Goal: Find specific page/section: Find specific page/section

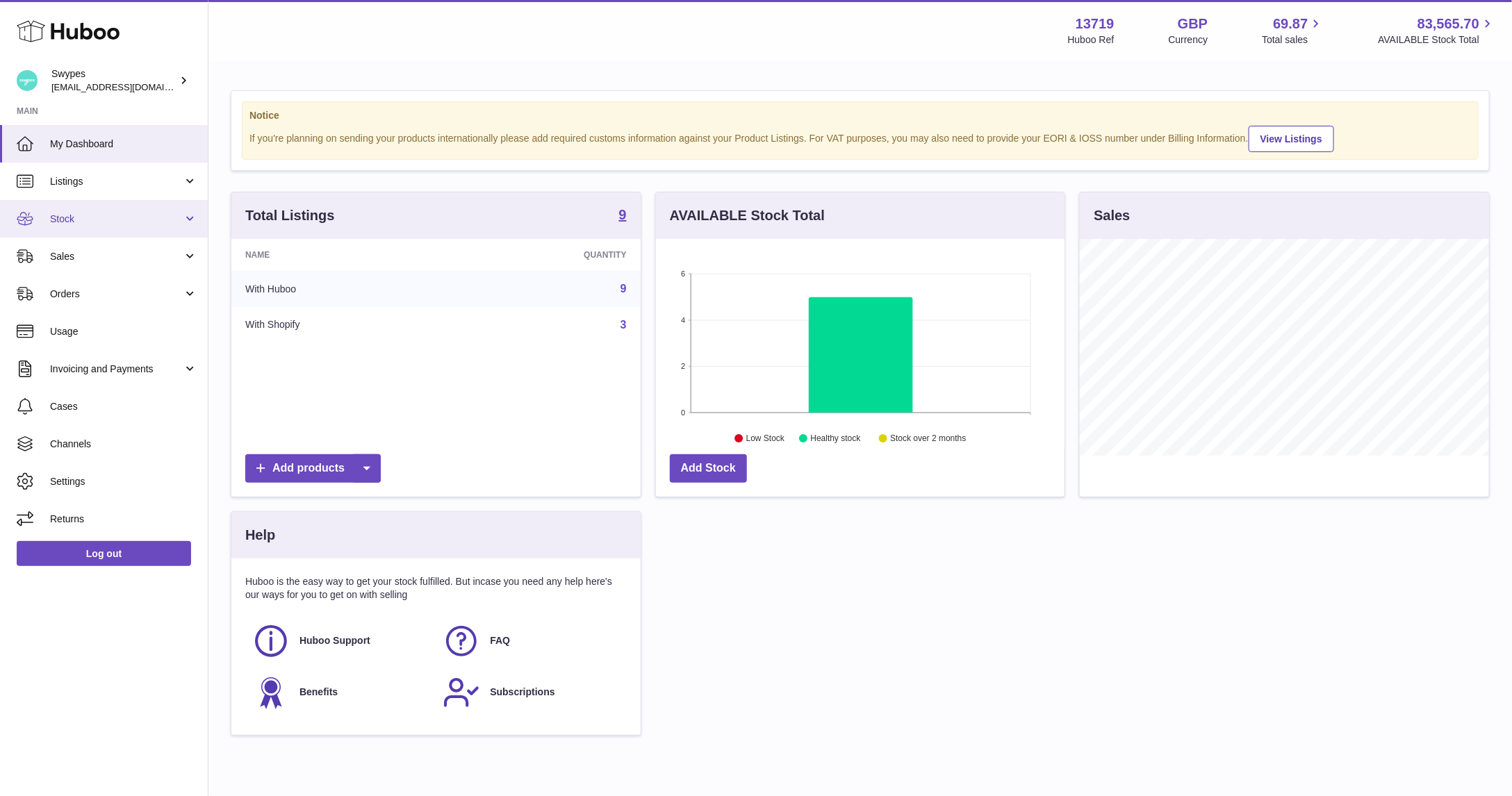
scroll to position [217, 409]
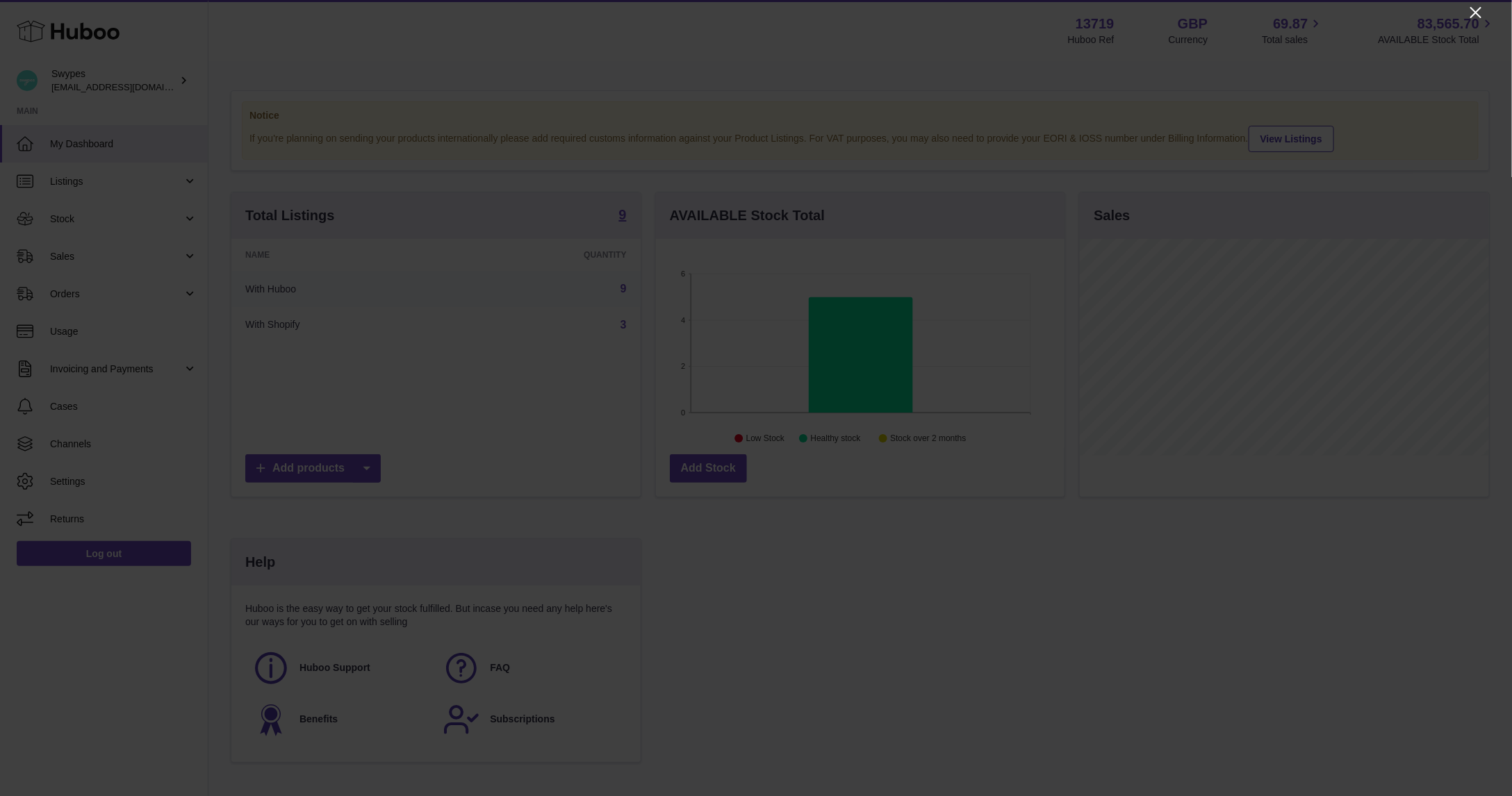
click at [1471, 16] on icon "Close" at bounding box center [1475, 12] width 11 height 11
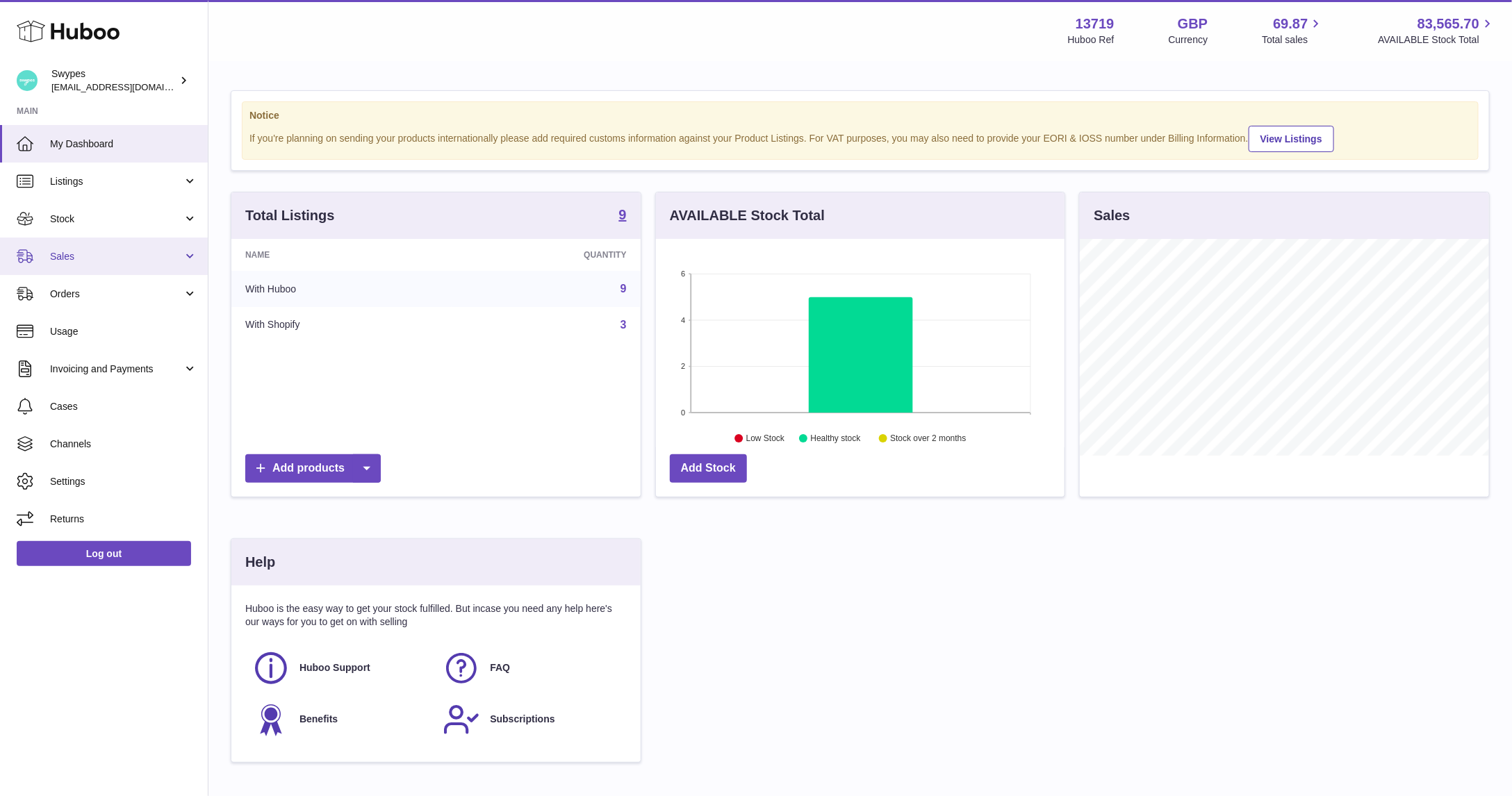
click at [145, 251] on span "Sales" at bounding box center [116, 257] width 132 height 14
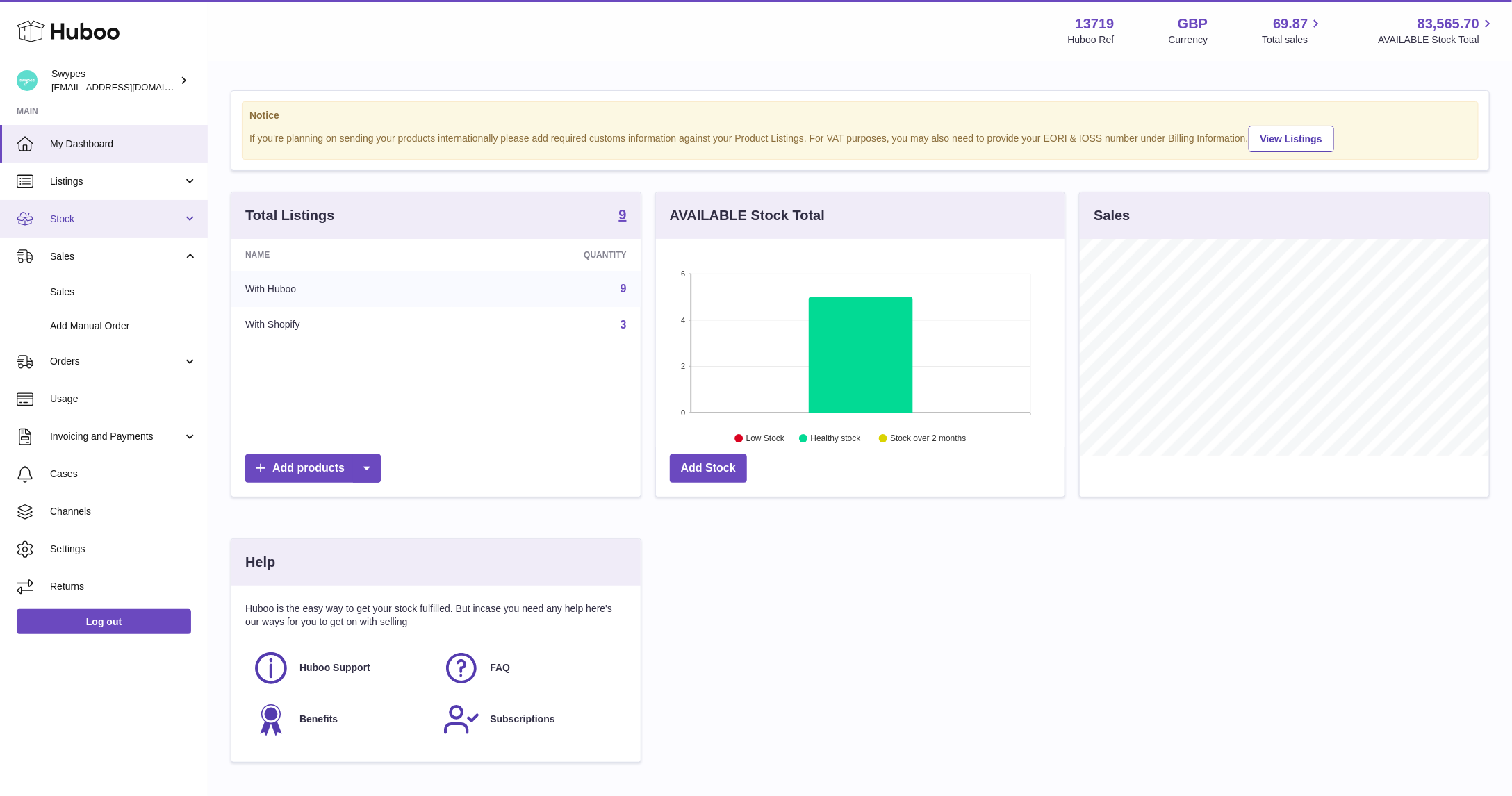
click at [153, 199] on link "Stock" at bounding box center [103, 218] width 207 height 38
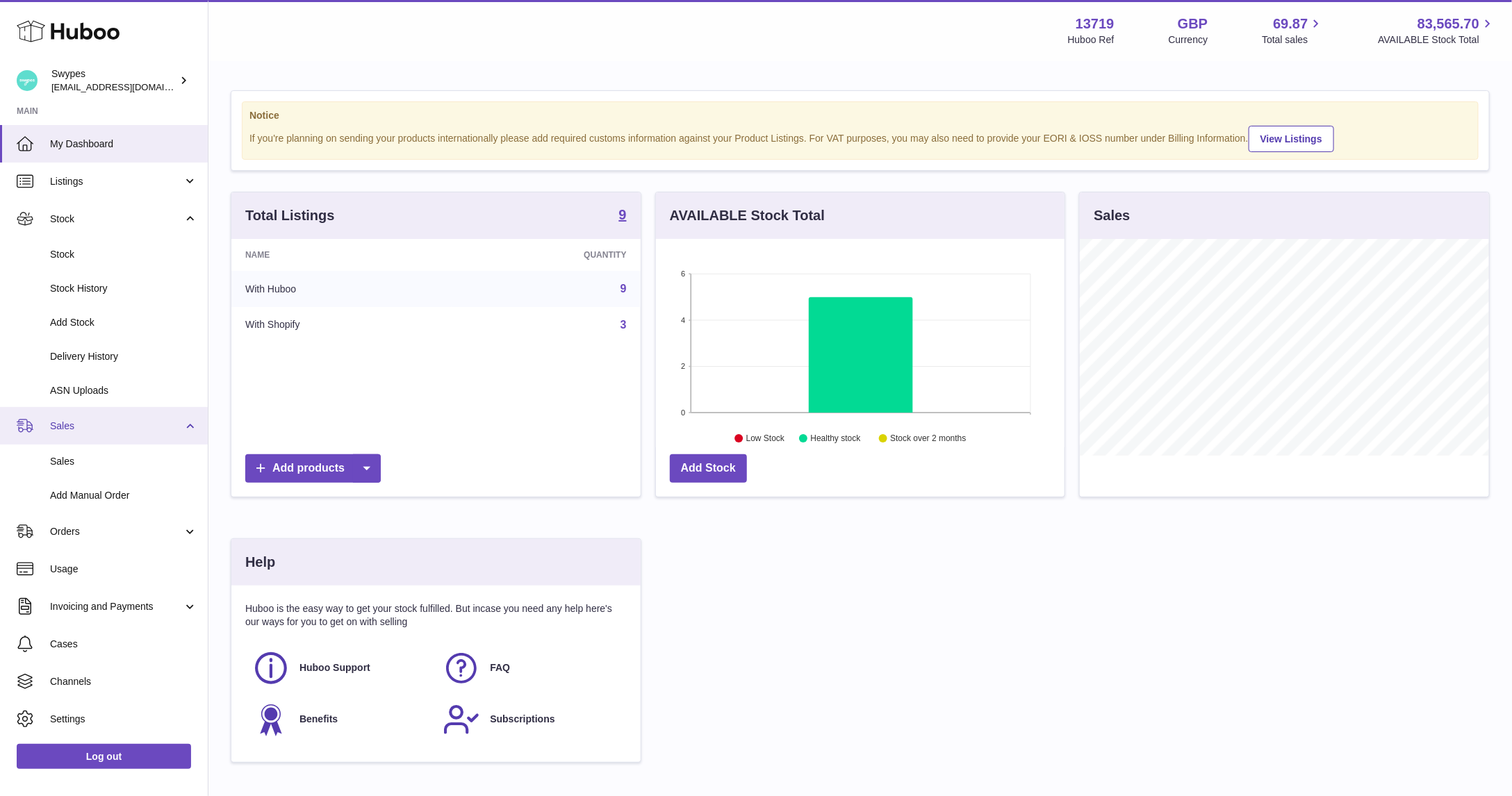
click at [114, 418] on link "Sales" at bounding box center [103, 425] width 207 height 38
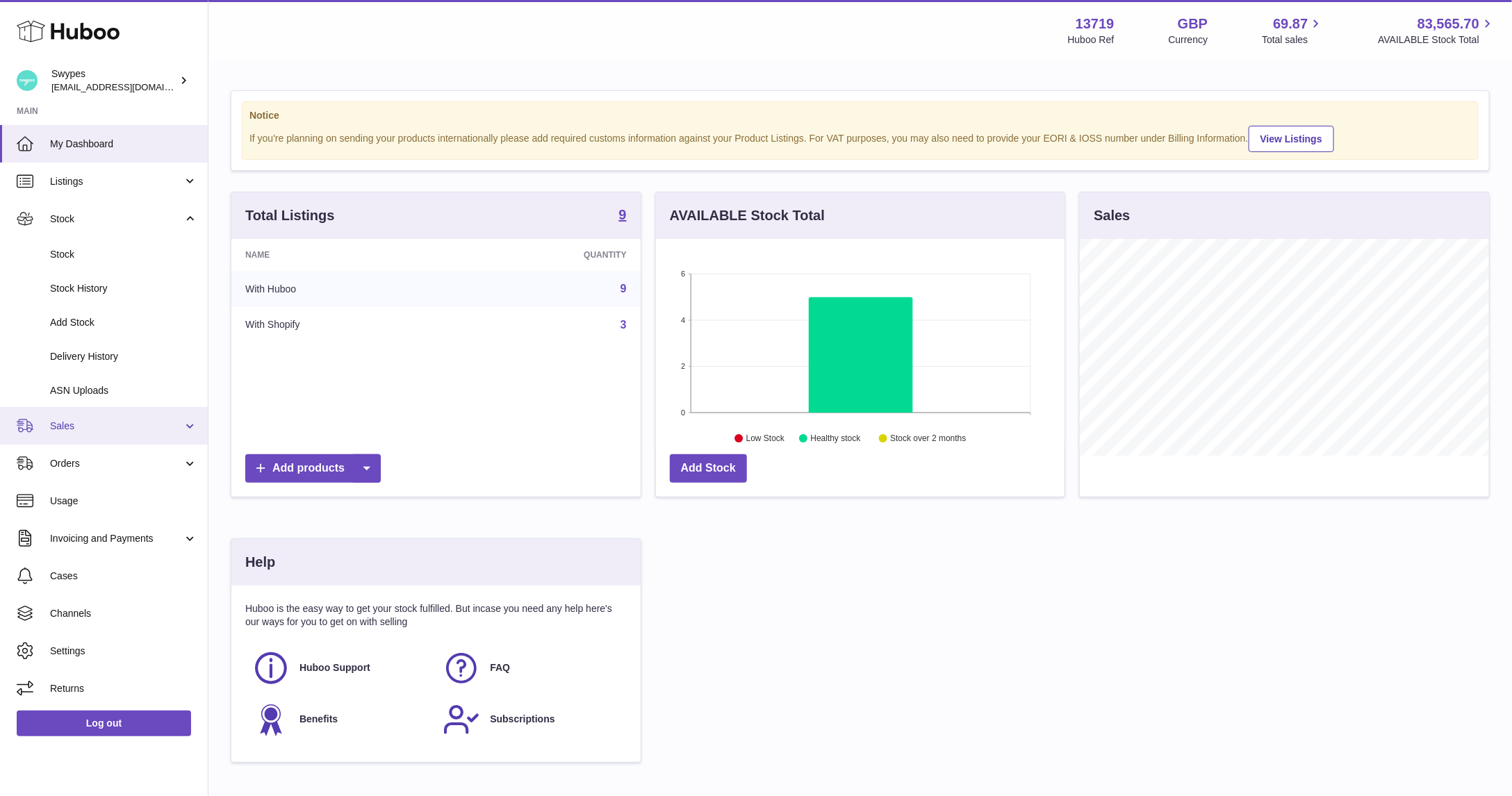
click at [97, 427] on span "Sales" at bounding box center [116, 426] width 132 height 14
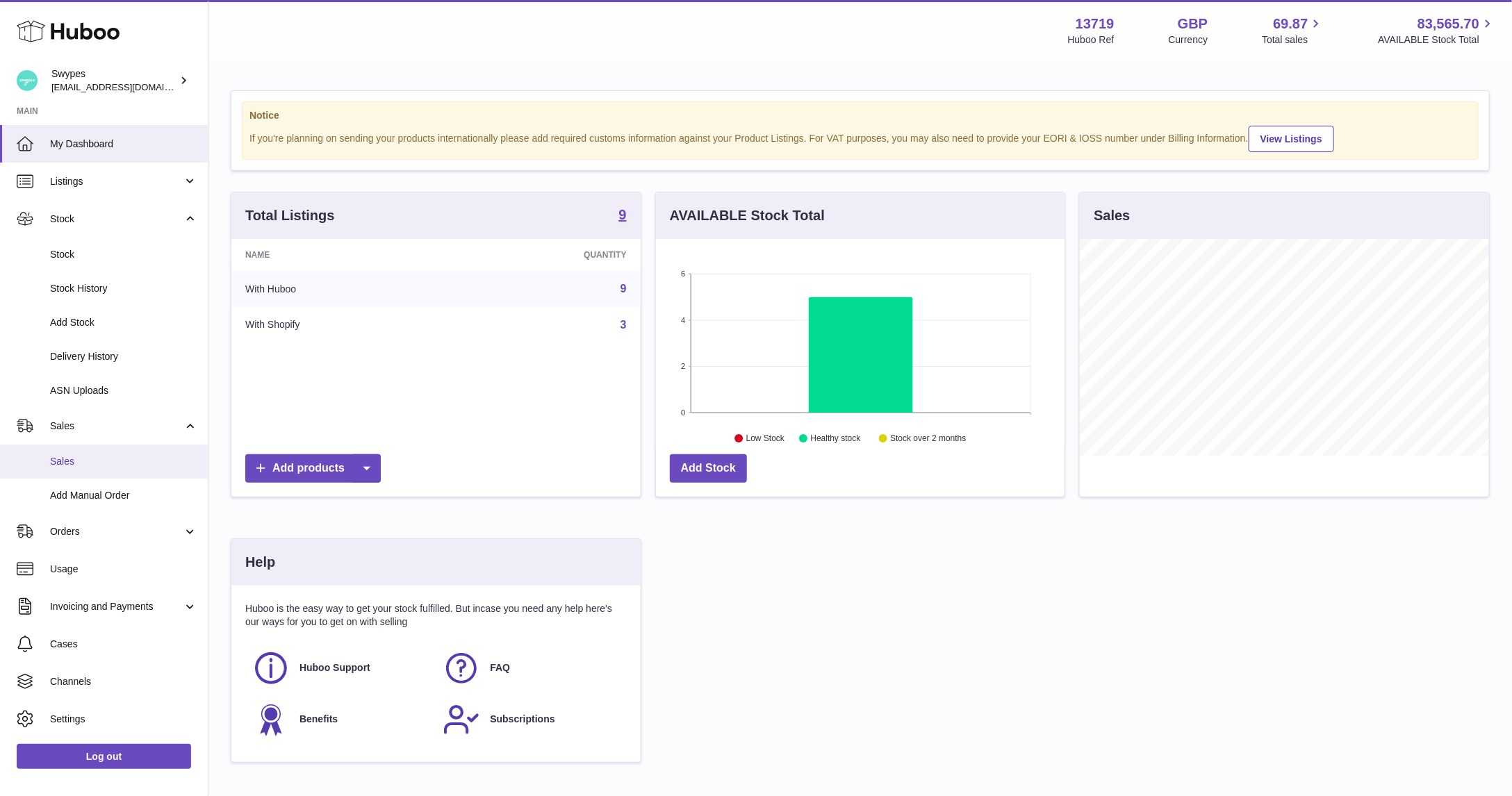
click at [95, 452] on link "Sales" at bounding box center [103, 461] width 207 height 34
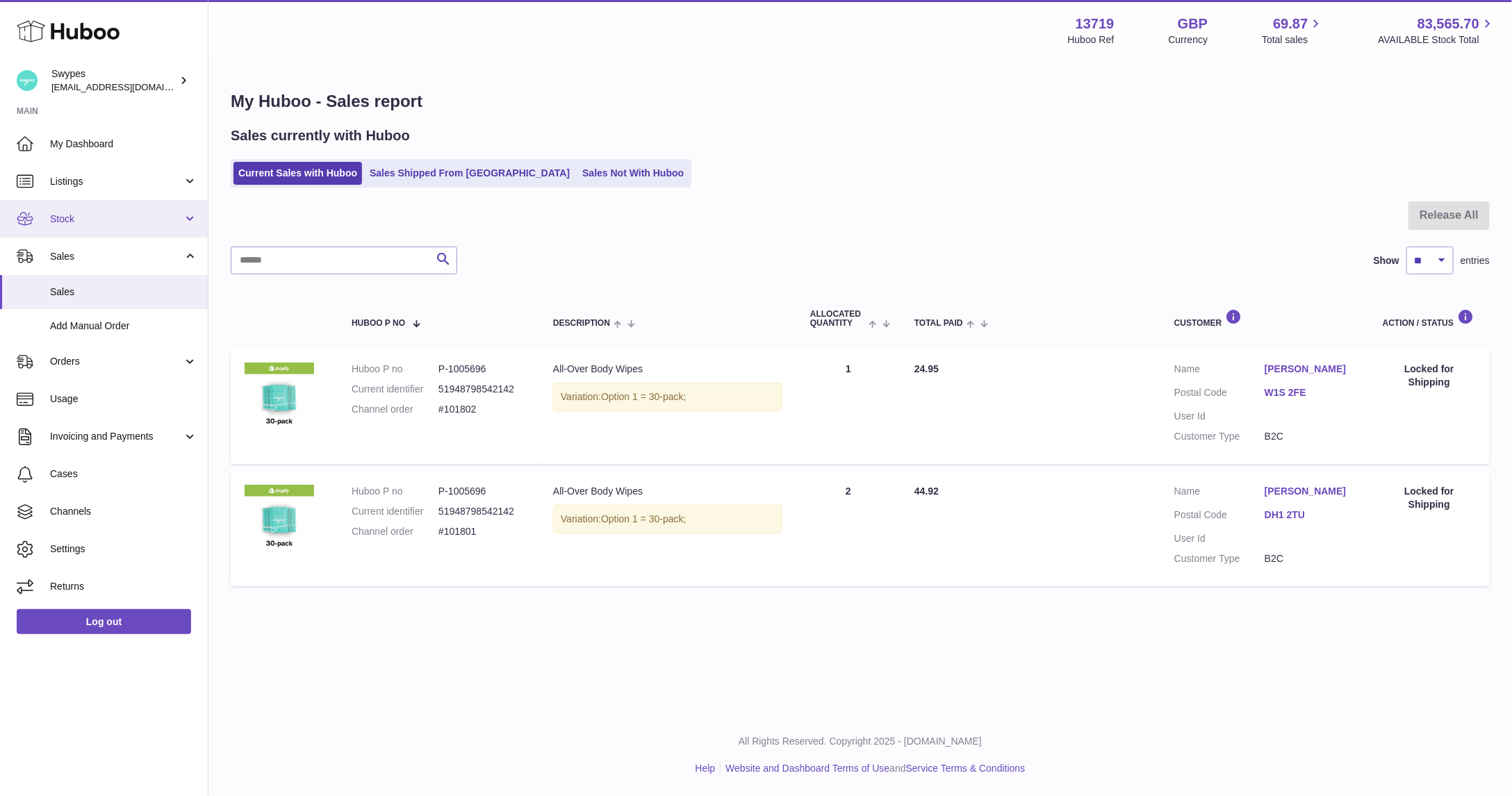
click at [135, 223] on span "Stock" at bounding box center [116, 219] width 132 height 14
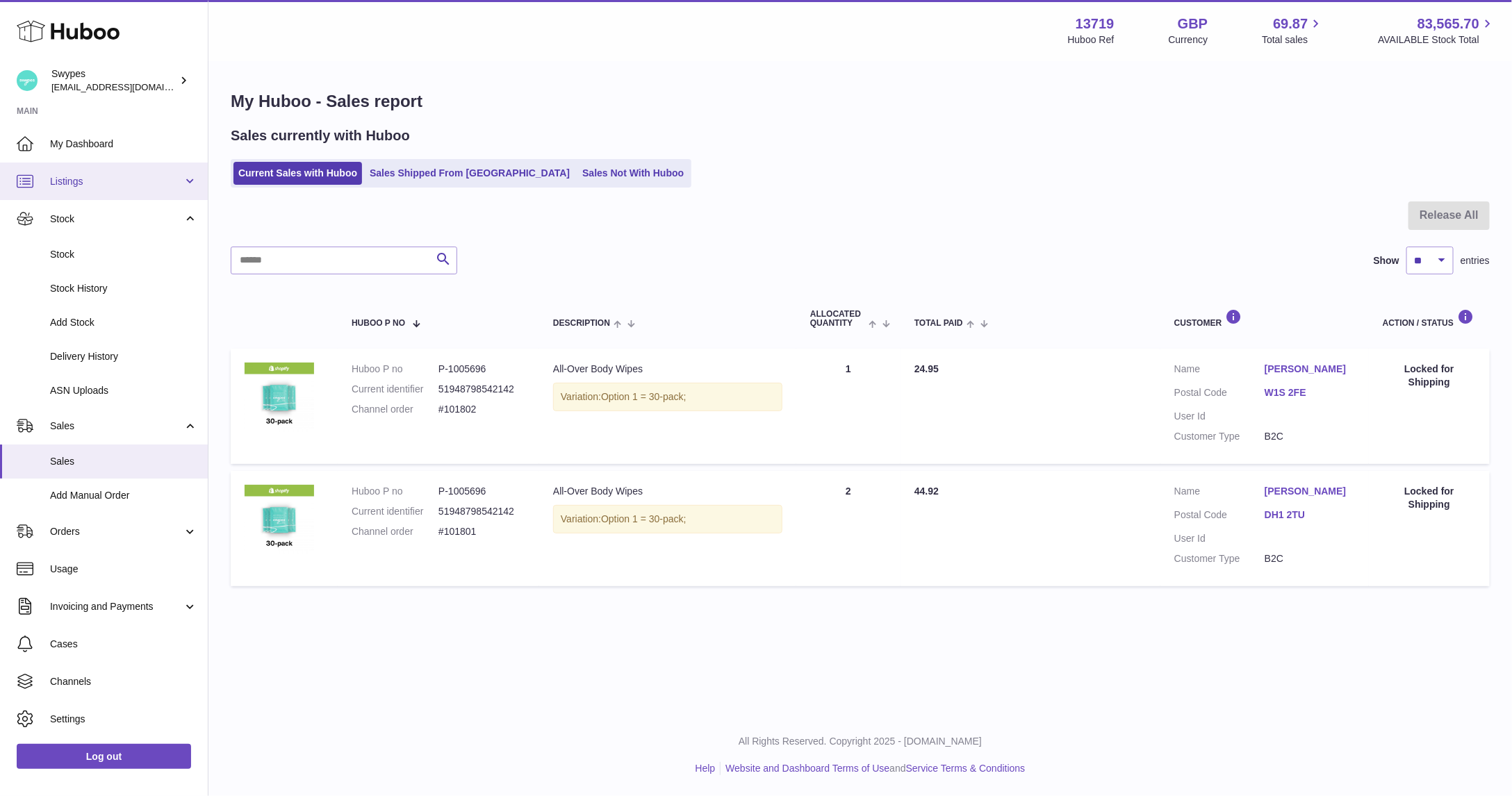
click at [123, 186] on span "Listings" at bounding box center [116, 182] width 132 height 14
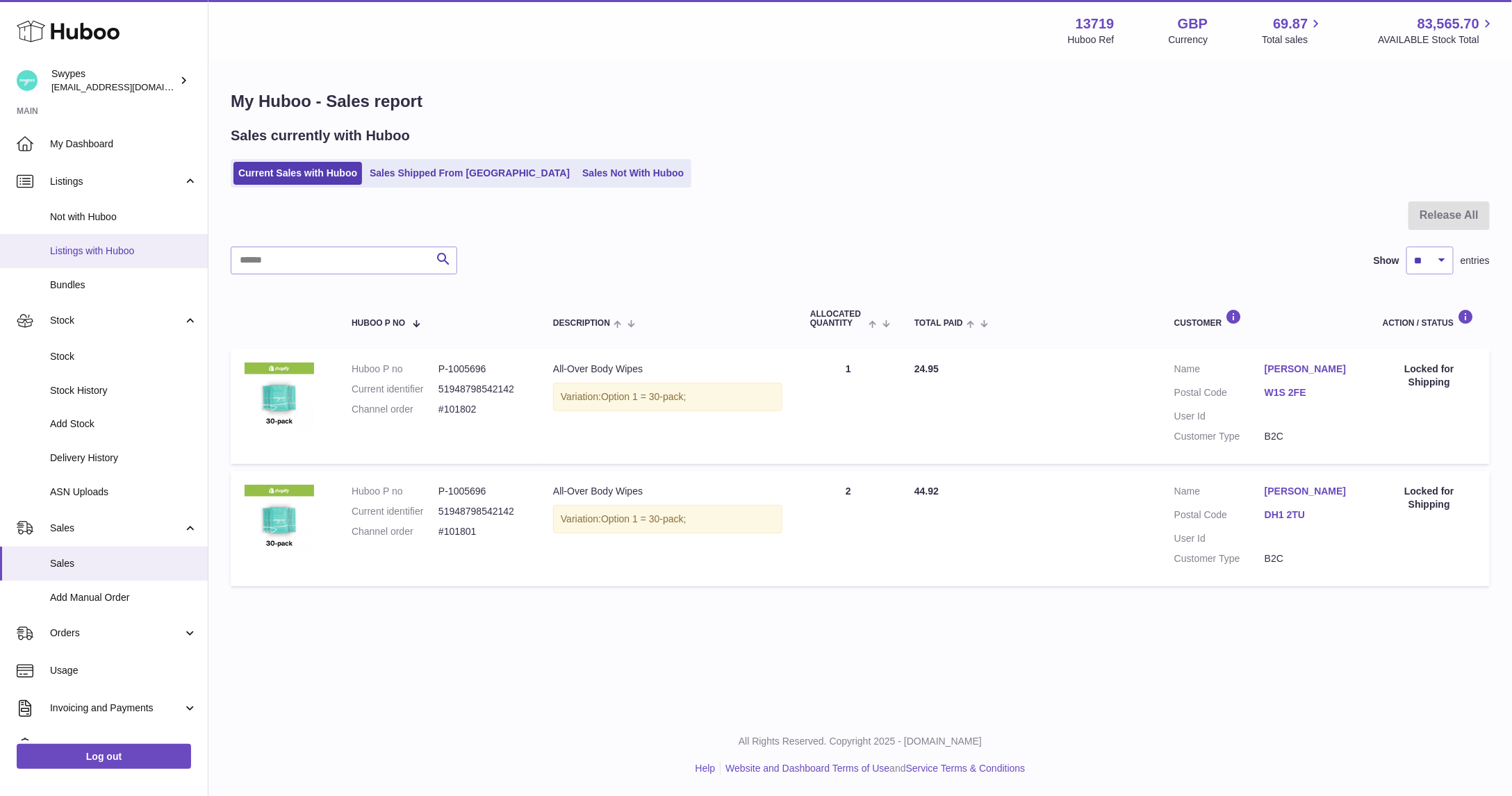
click at [122, 244] on span "Listings with Huboo" at bounding box center [123, 251] width 147 height 14
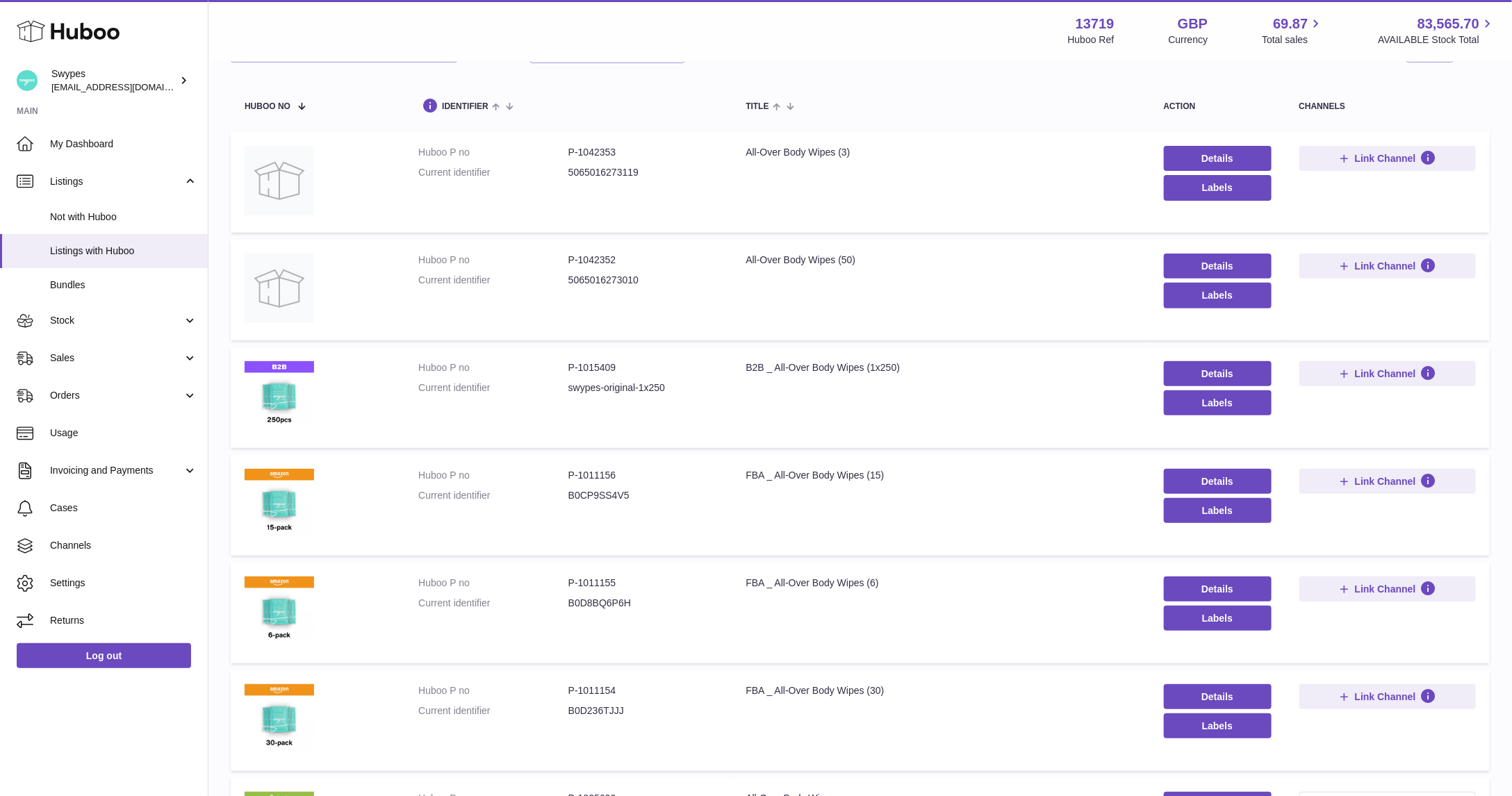
scroll to position [129, 0]
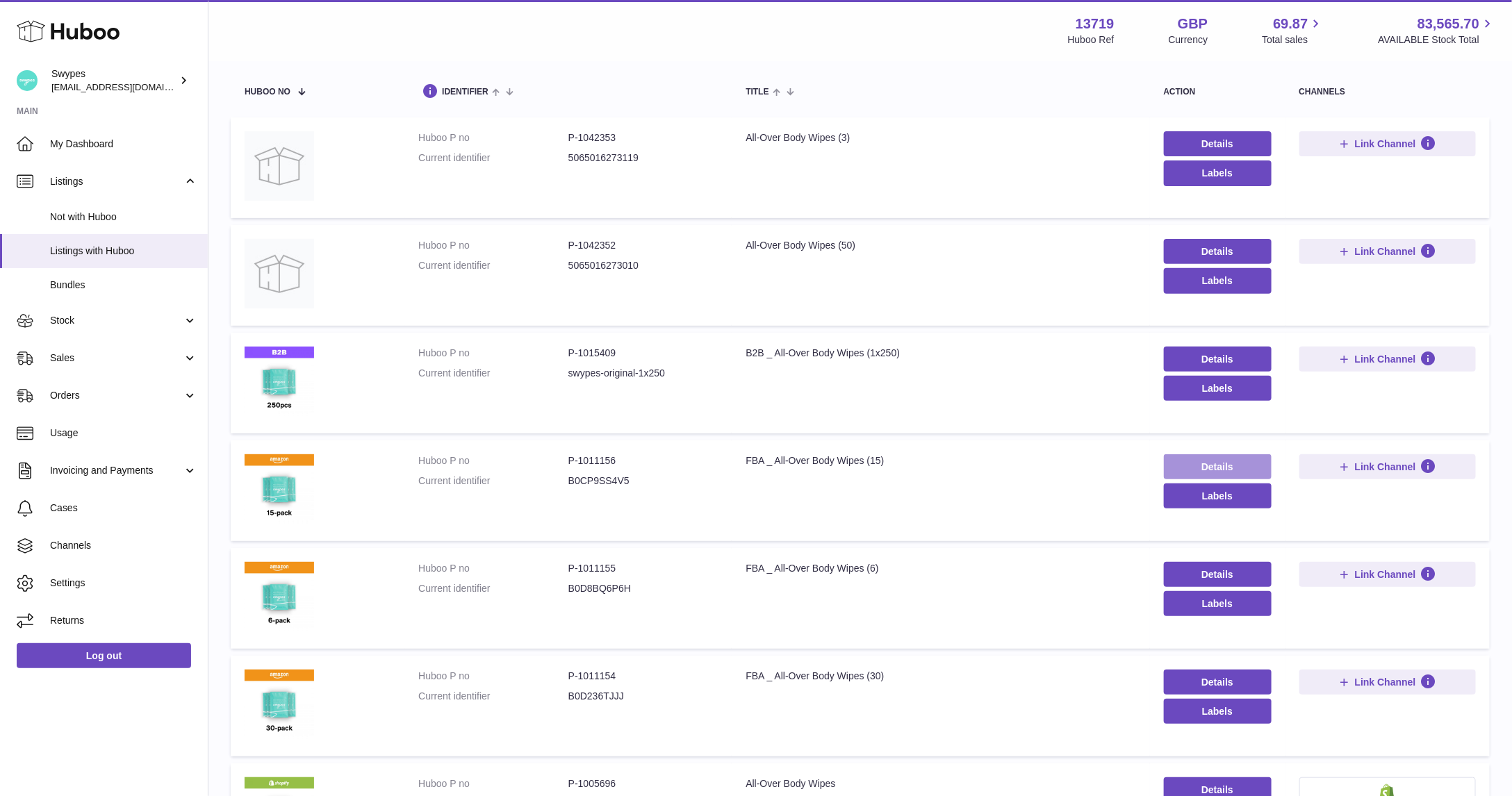
click at [1219, 459] on link "Details" at bounding box center [1217, 467] width 108 height 25
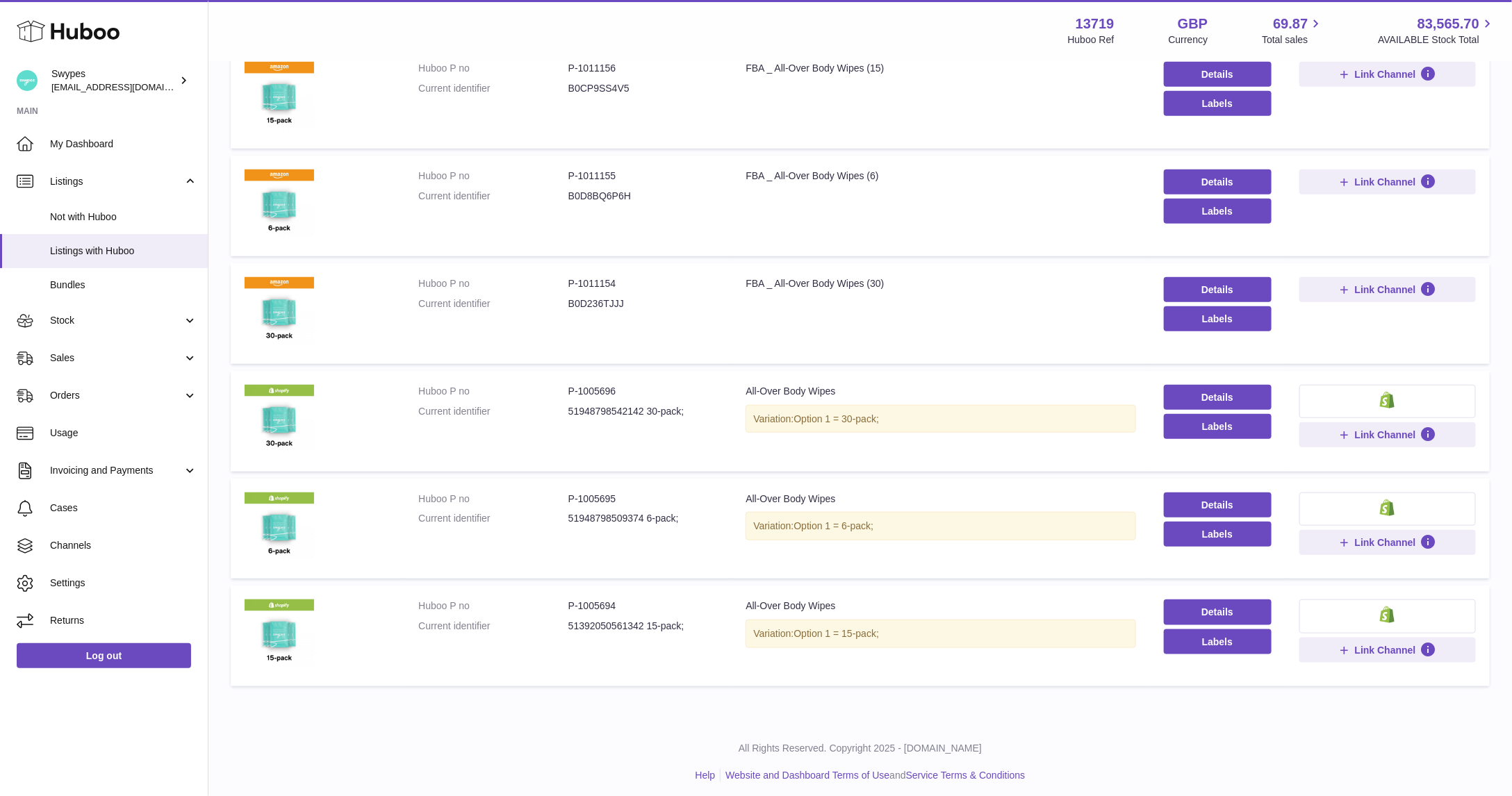
scroll to position [525, 0]
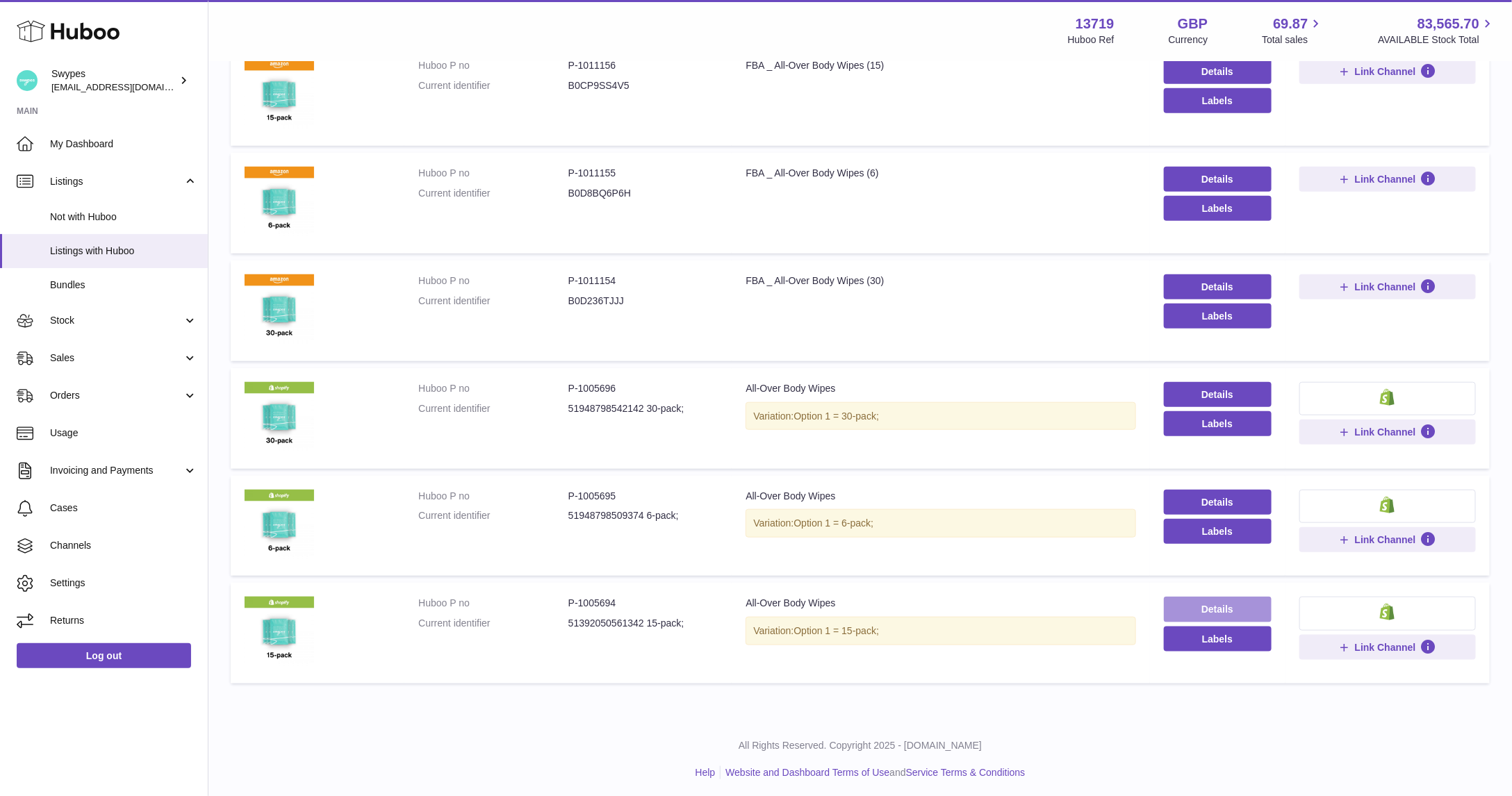
click at [1226, 597] on link "Details" at bounding box center [1217, 609] width 108 height 25
click at [1194, 393] on link "Details" at bounding box center [1217, 394] width 108 height 25
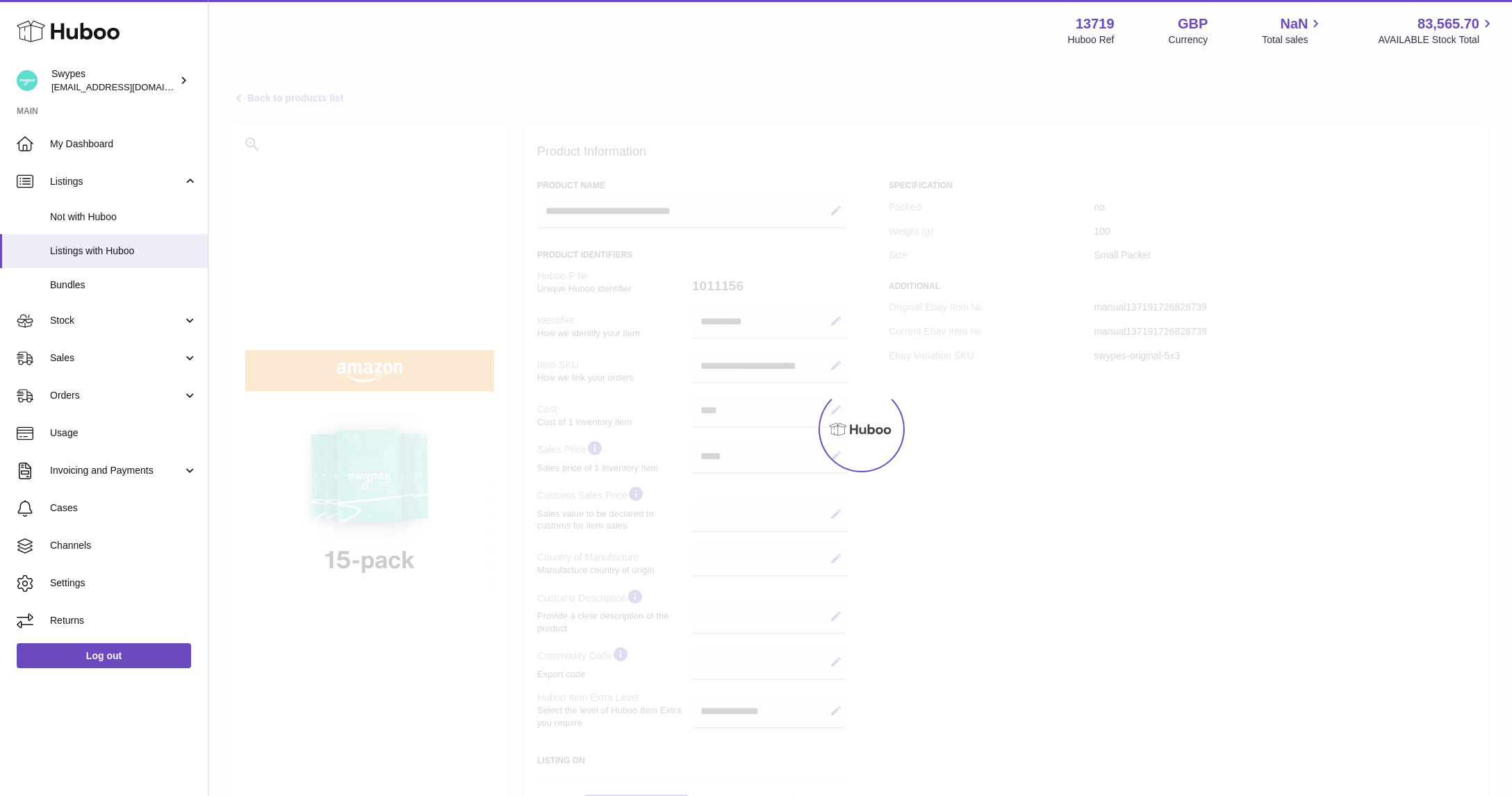
select select
select select "****"
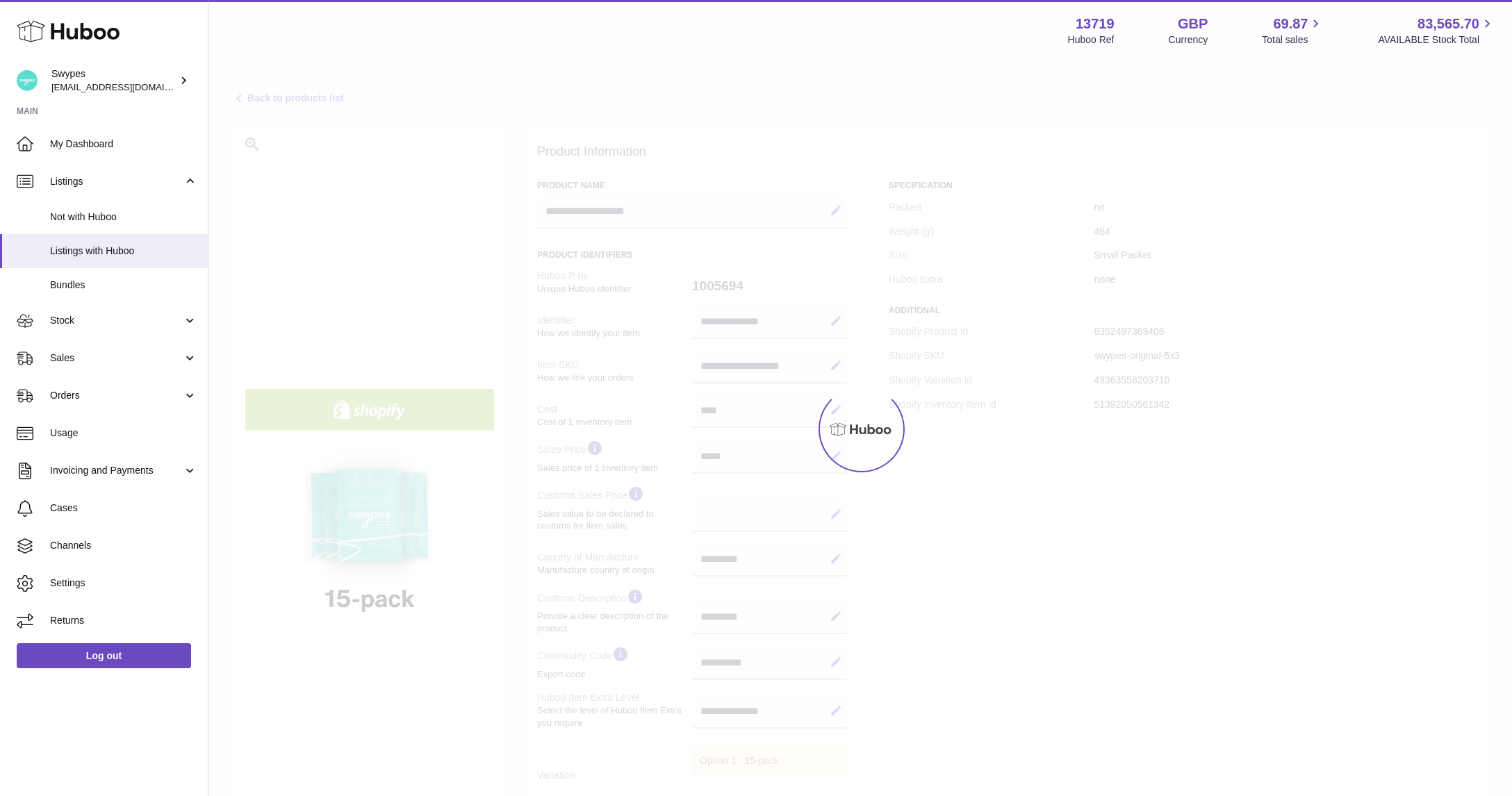
select select "**"
select select "****"
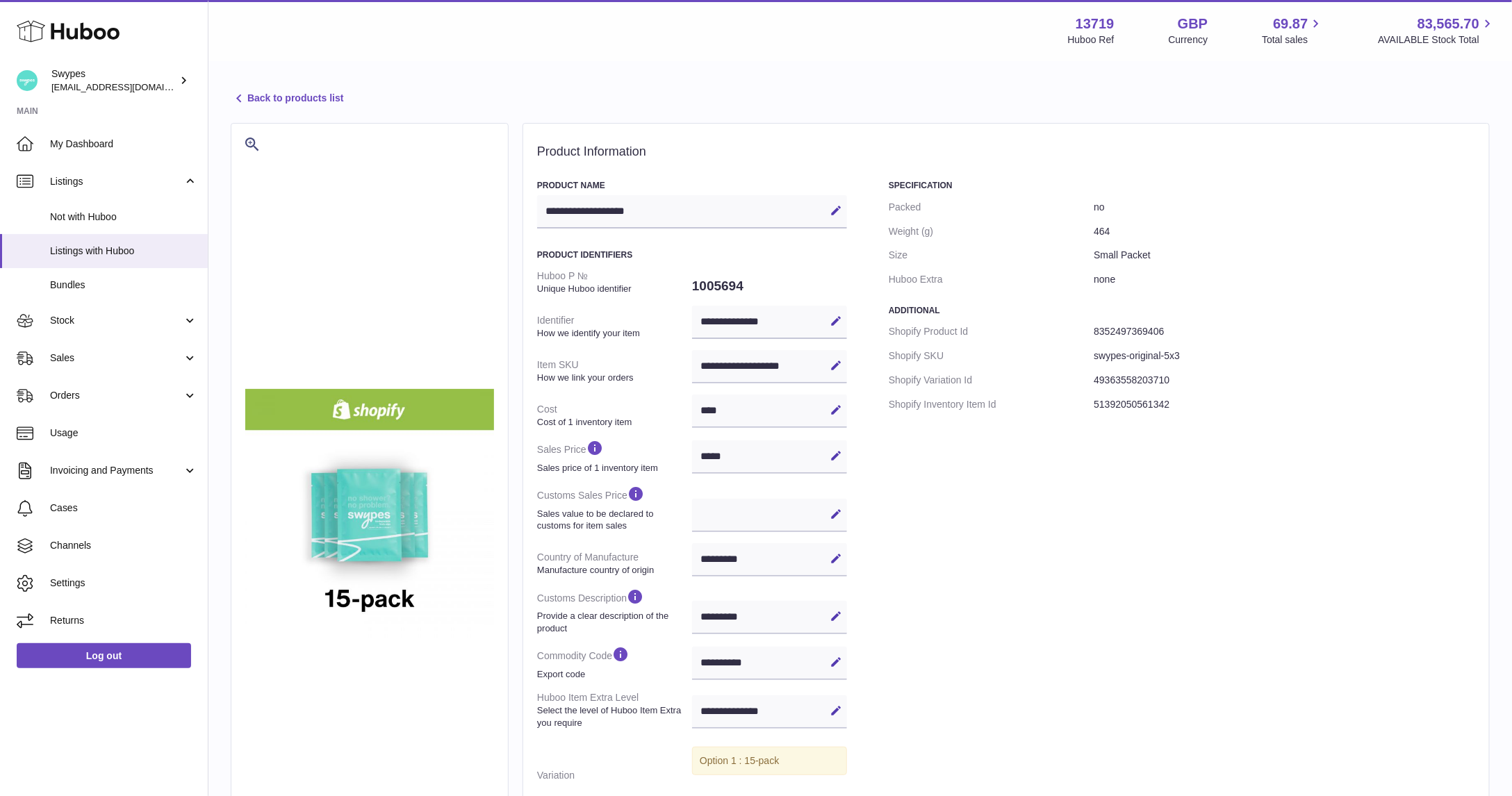
click at [1100, 224] on dd "464" at bounding box center [1284, 231] width 382 height 24
copy dd "464"
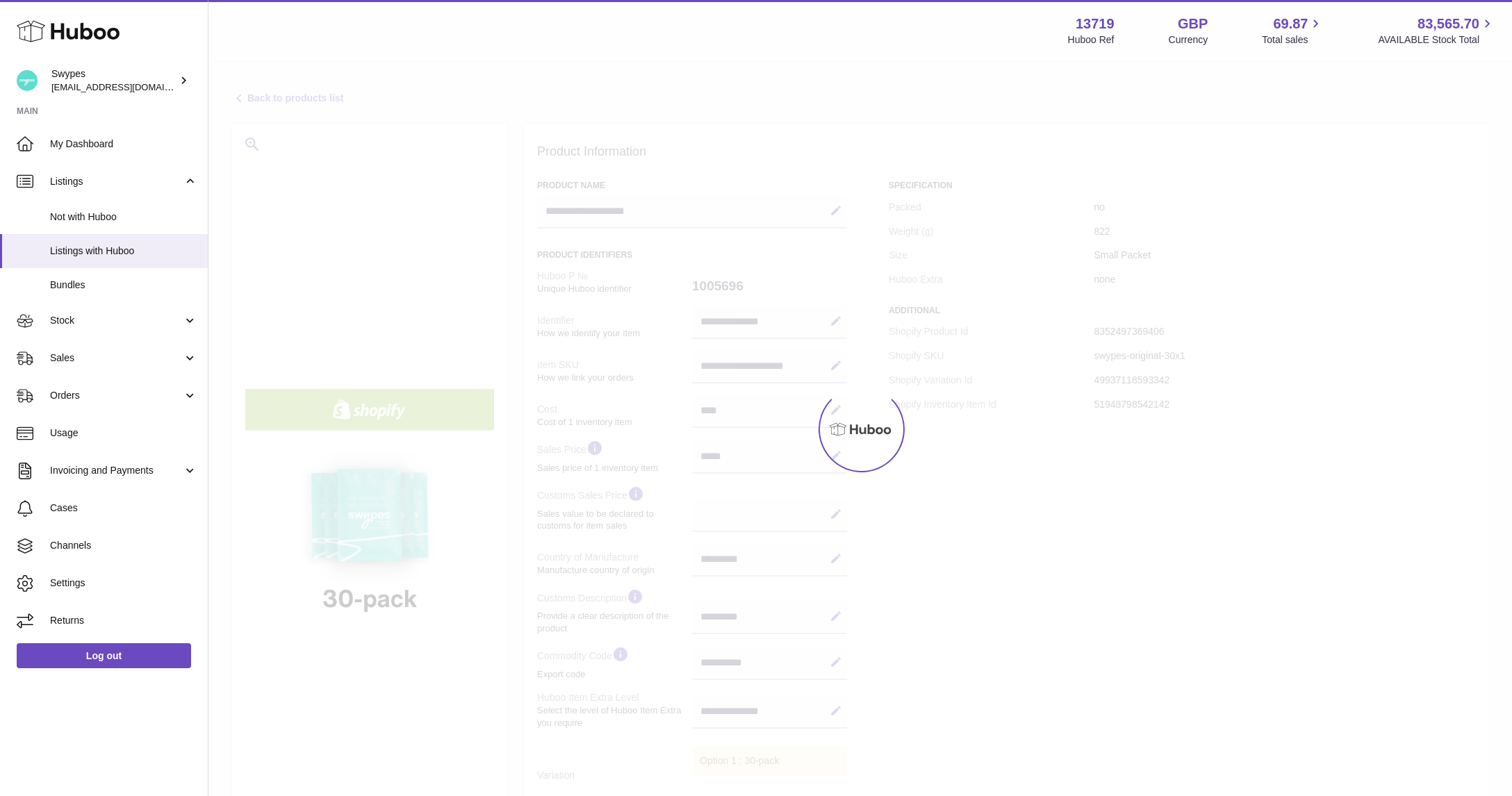
select select "**"
select select "****"
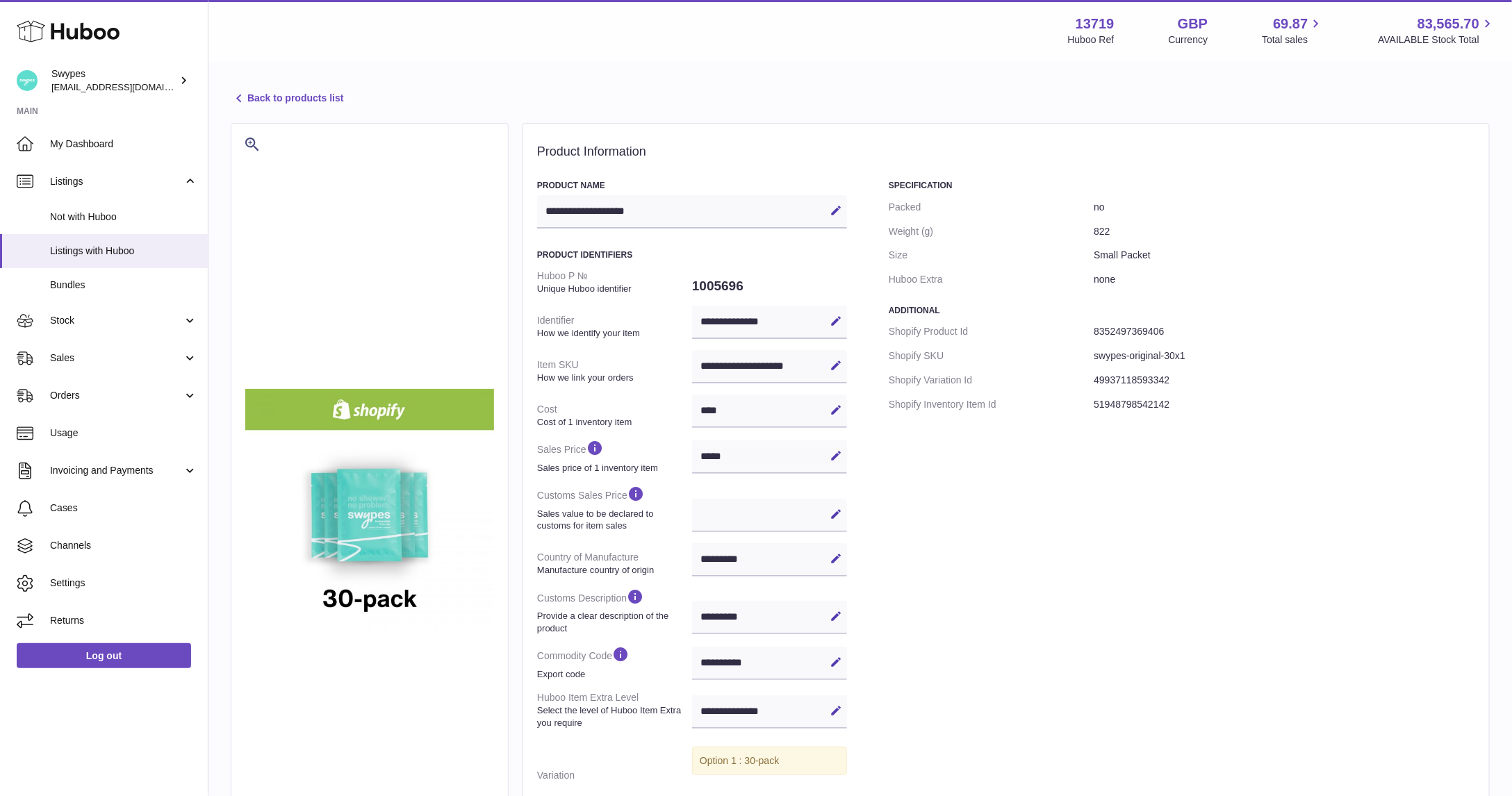
click at [1101, 223] on dd "822" at bounding box center [1284, 231] width 382 height 24
copy dd "822"
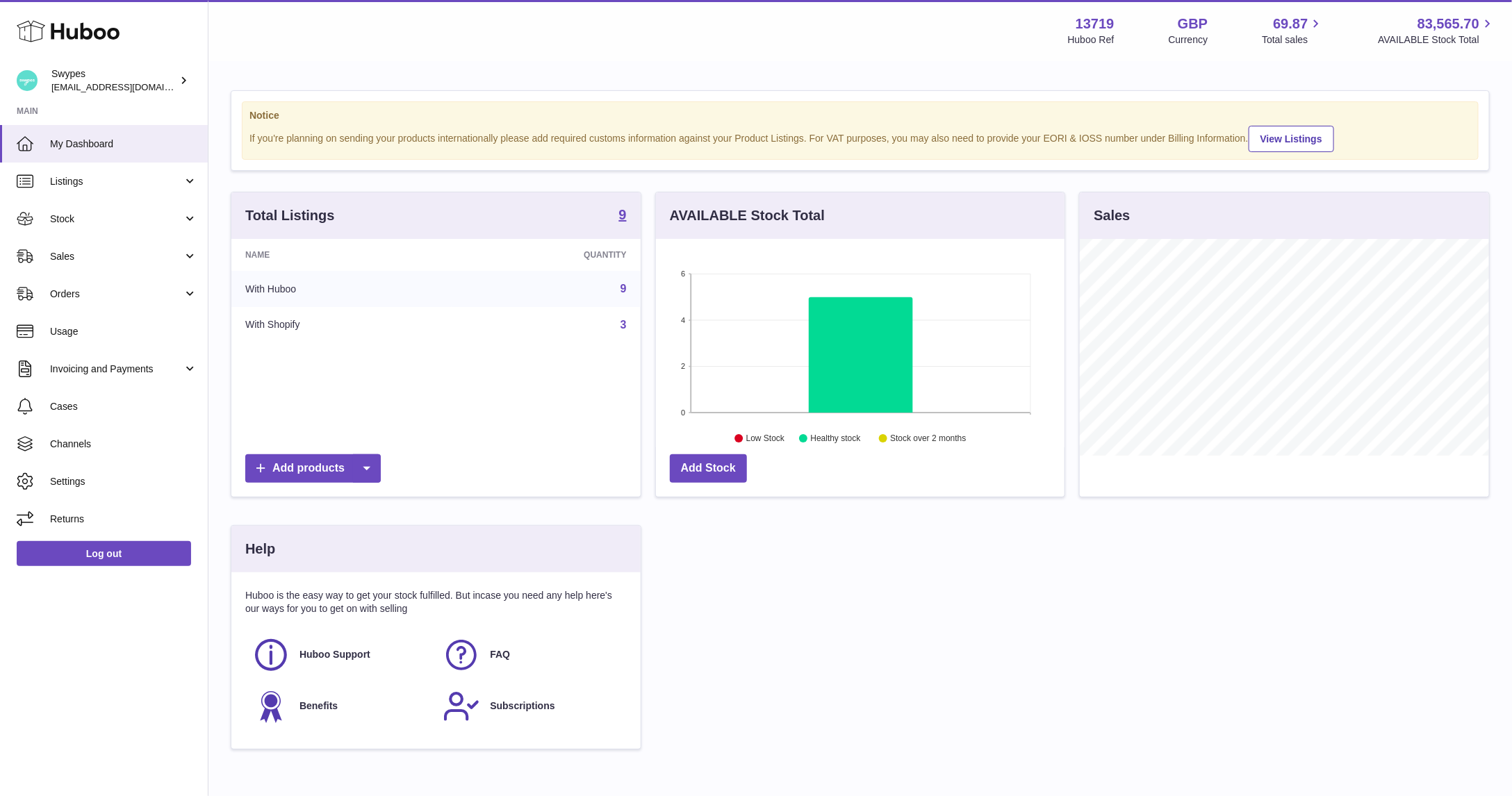
scroll to position [217, 409]
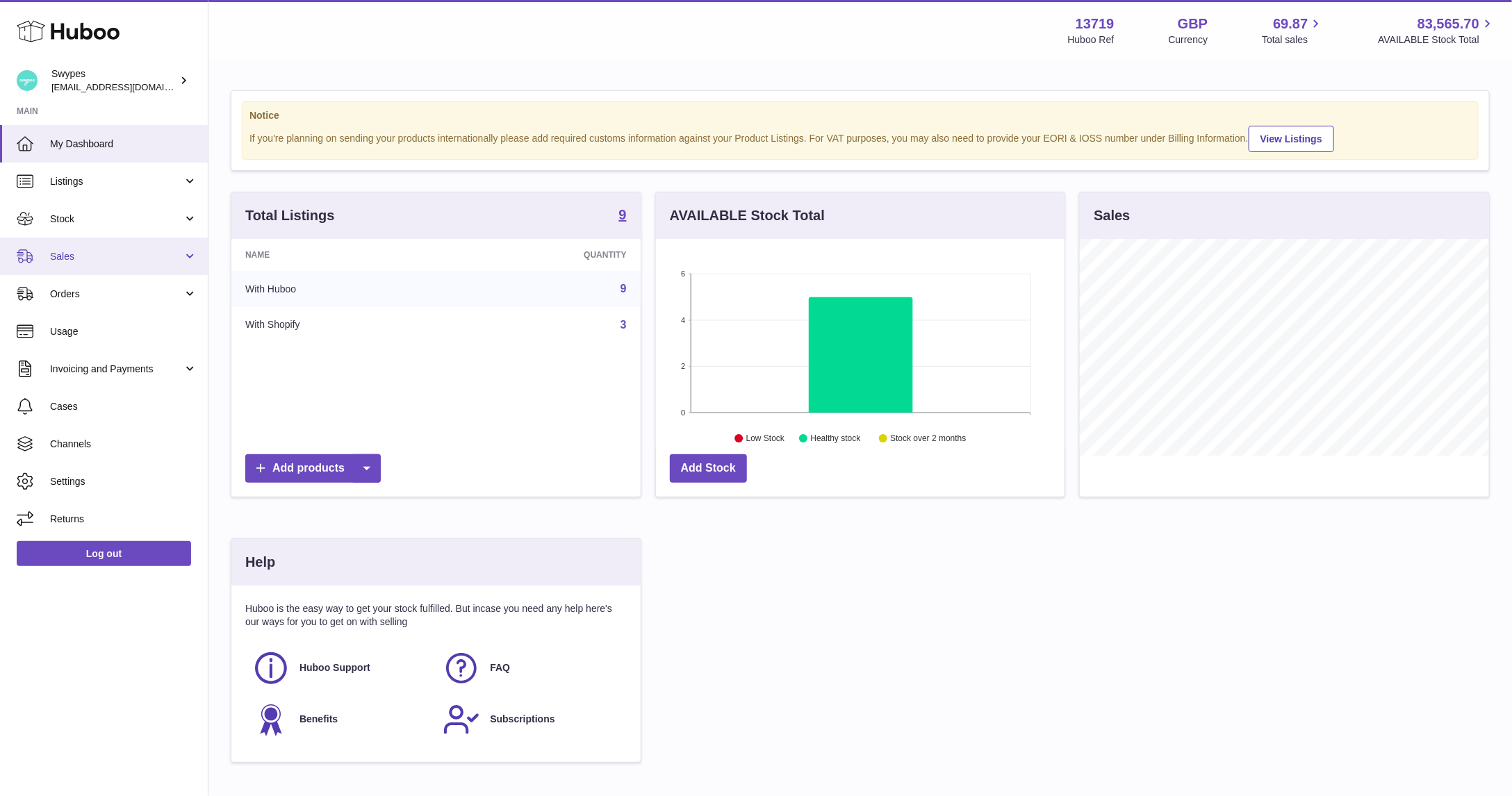
click at [119, 252] on span "Sales" at bounding box center [116, 257] width 132 height 14
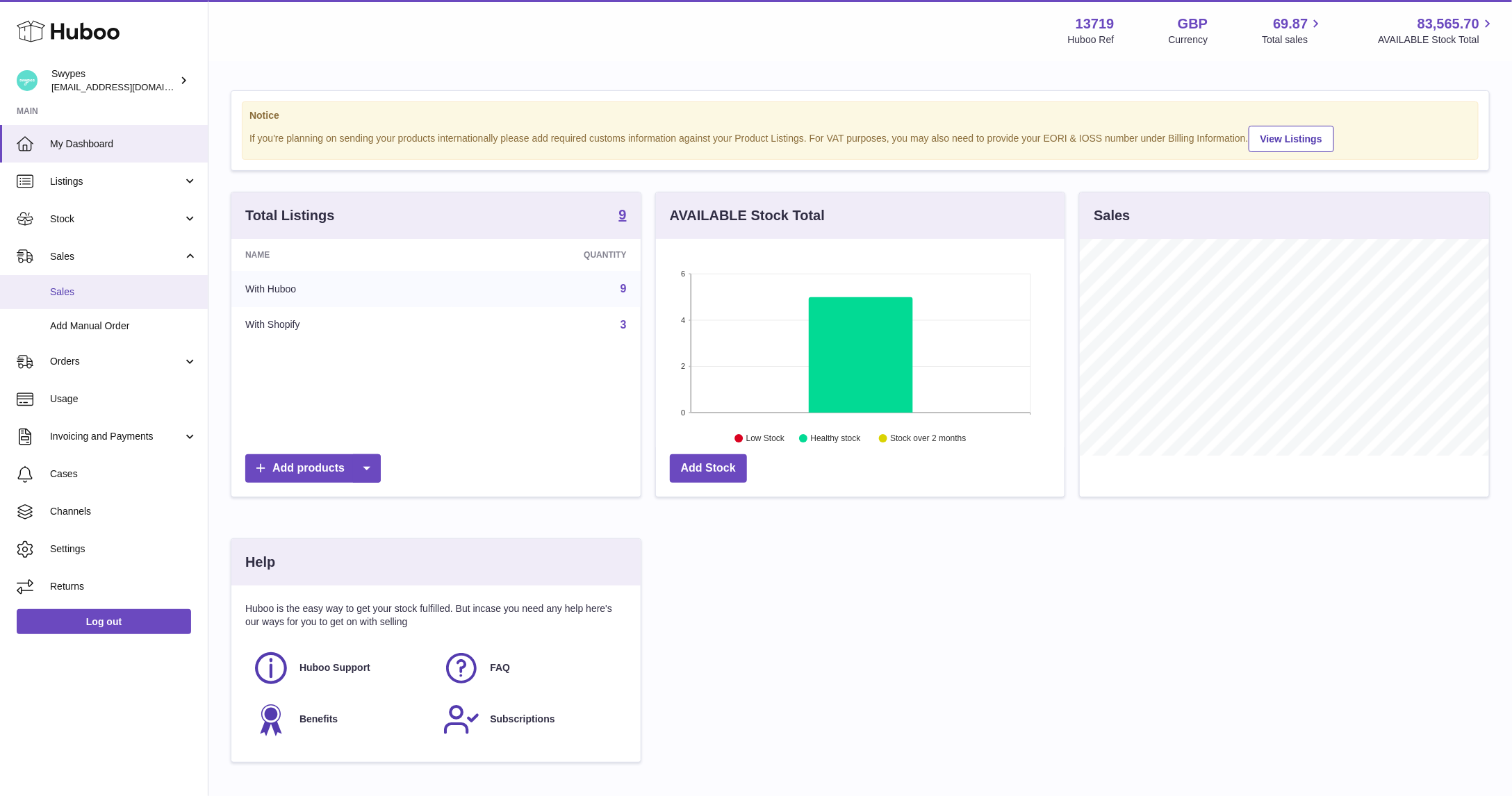
click at [119, 291] on span "Sales" at bounding box center [123, 292] width 147 height 14
